Goal: Transaction & Acquisition: Obtain resource

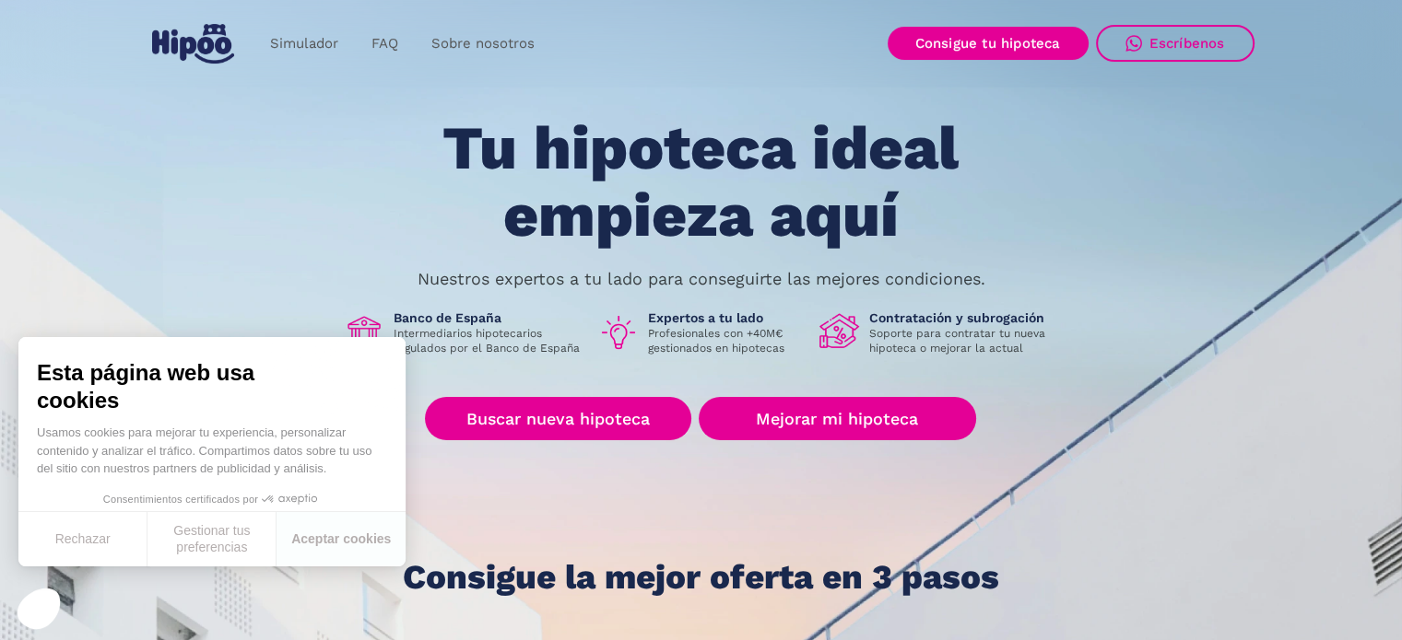
scroll to position [92, 0]
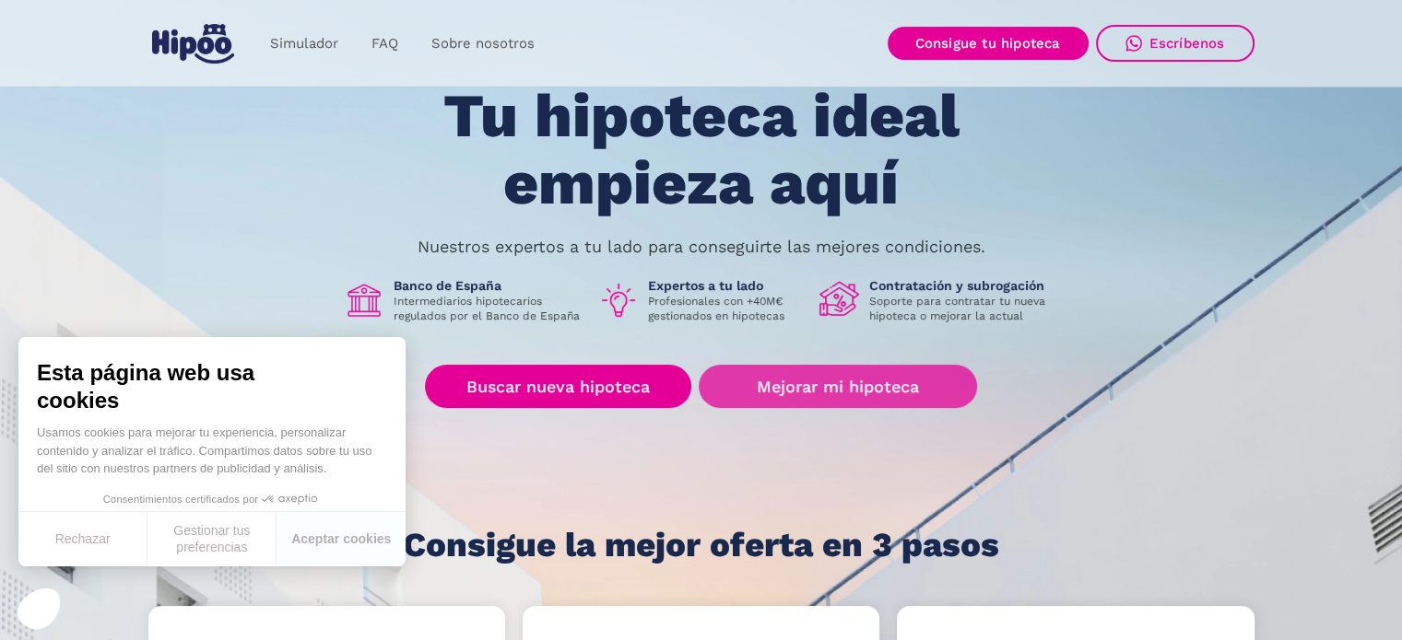
click at [828, 387] on link "Mejorar mi hipoteca" at bounding box center [836, 386] width 277 height 43
click at [876, 390] on link "Mejorar mi hipoteca" at bounding box center [836, 386] width 277 height 43
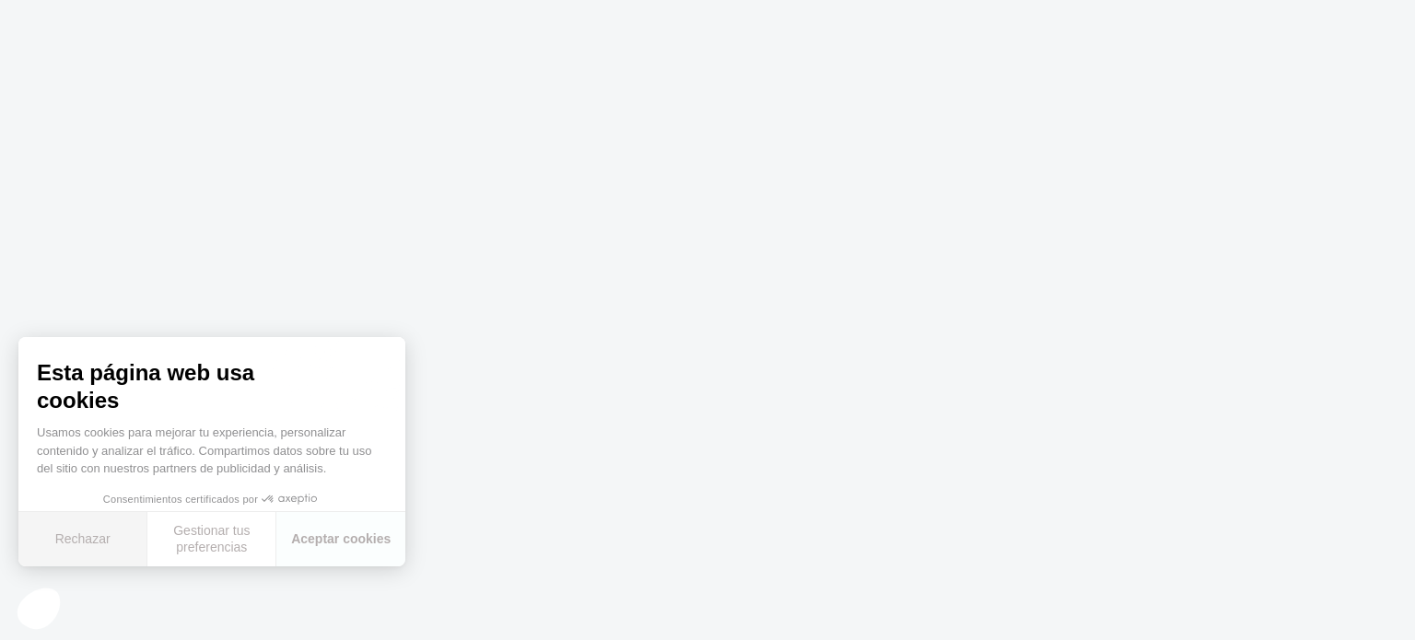
click at [63, 555] on button "Rechazar" at bounding box center [82, 539] width 129 height 54
